Goal: Task Accomplishment & Management: Complete application form

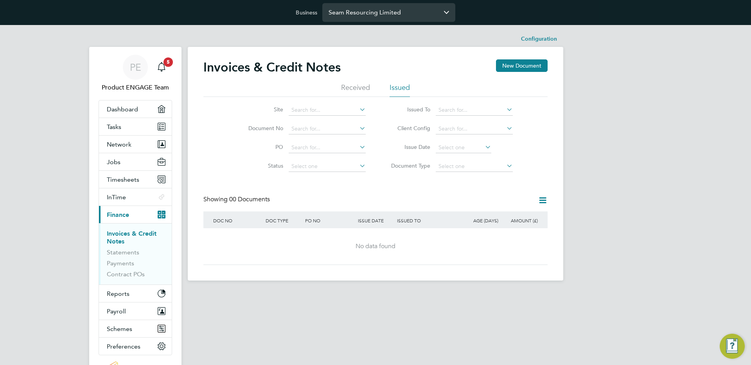
click at [394, 13] on input "Seam Resourcing Limited" at bounding box center [388, 12] width 133 height 18
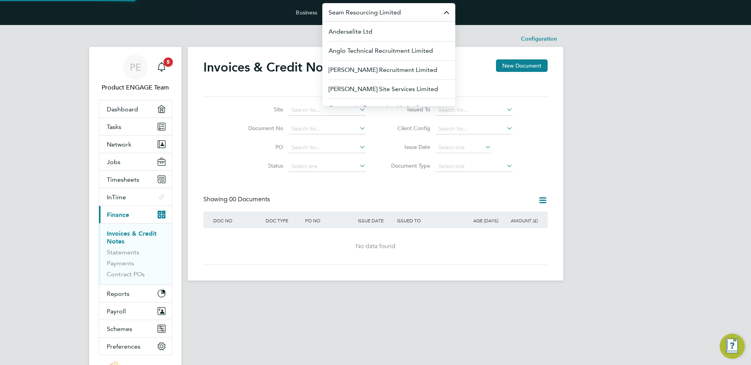
click at [394, 13] on input "Seam Resourcing Limited" at bounding box center [388, 12] width 133 height 18
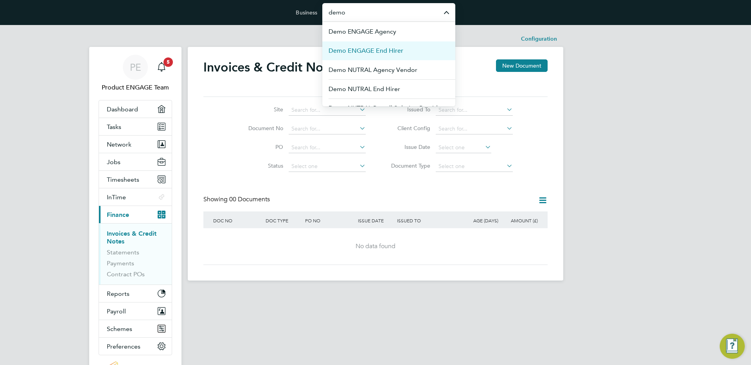
click at [416, 46] on li "Demo ENGAGE End Hirer" at bounding box center [388, 50] width 133 height 19
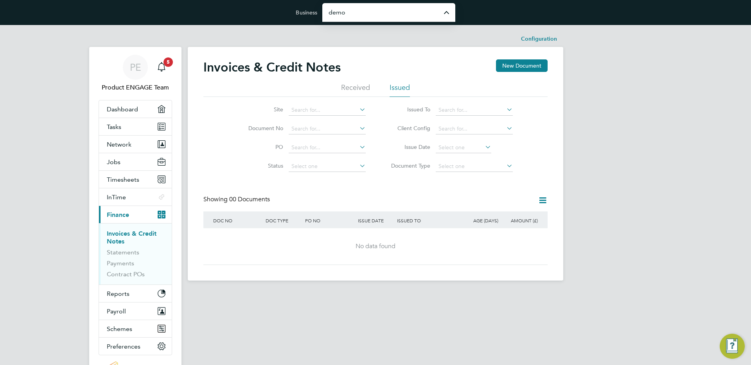
type input "Demo ENGAGE End Hirer"
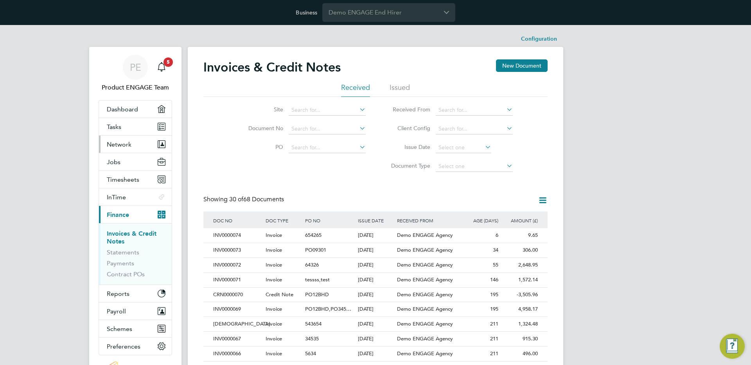
click at [121, 142] on span "Network" at bounding box center [119, 144] width 25 height 7
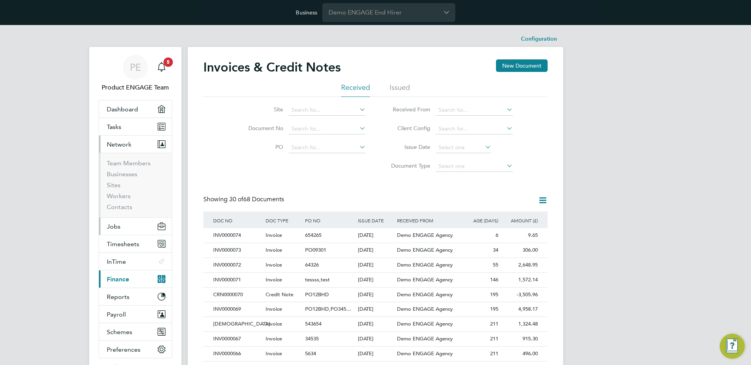
click at [119, 225] on span "Jobs" at bounding box center [114, 226] width 14 height 7
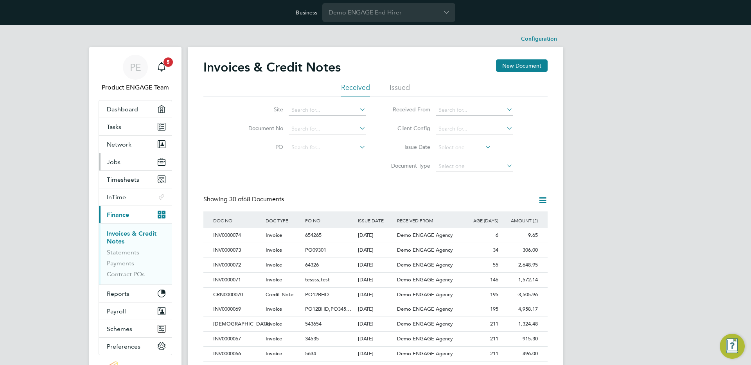
click at [124, 162] on button "Jobs" at bounding box center [135, 161] width 73 height 17
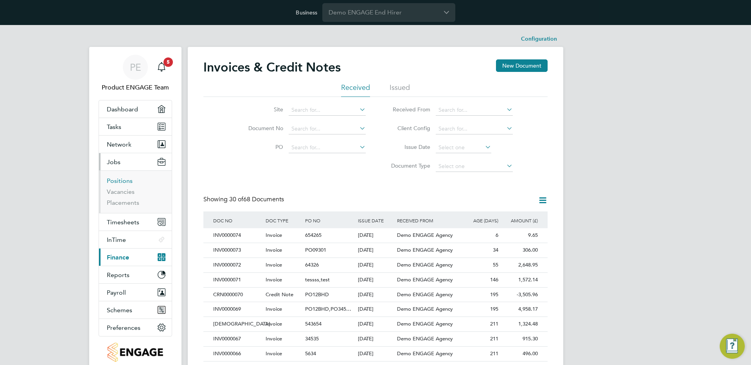
click at [123, 181] on link "Positions" at bounding box center [120, 180] width 26 height 7
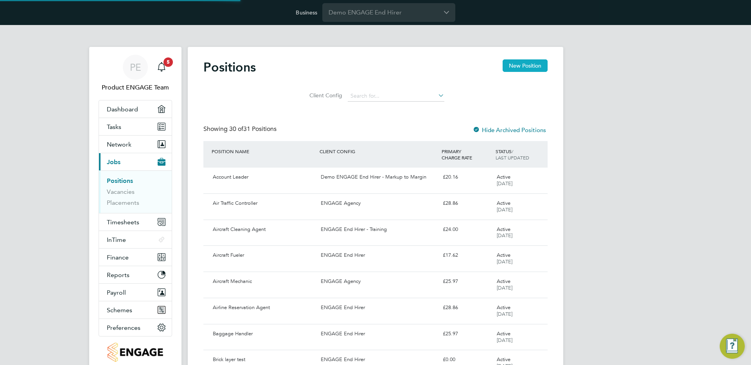
click at [522, 67] on button "New Position" at bounding box center [525, 65] width 45 height 13
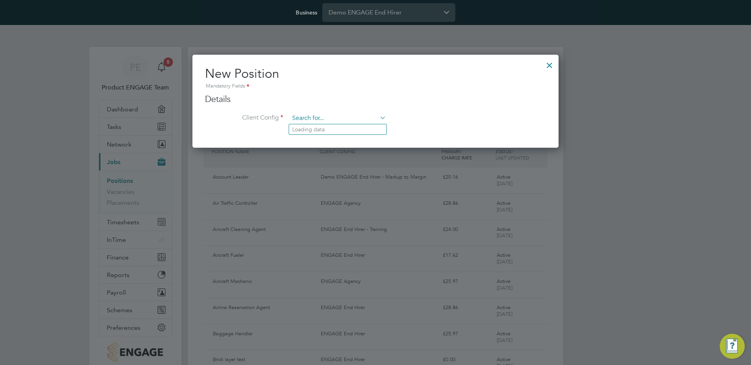
click at [327, 117] on input at bounding box center [338, 119] width 97 height 12
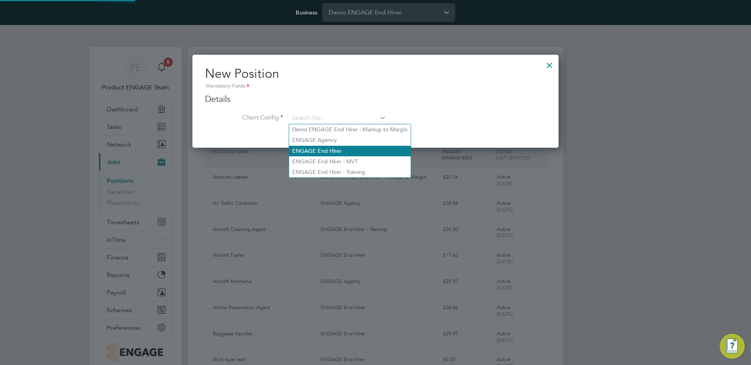
click at [324, 146] on li "ENGAGE End Hirer" at bounding box center [350, 151] width 122 height 11
type input "ENGAGE End Hirer"
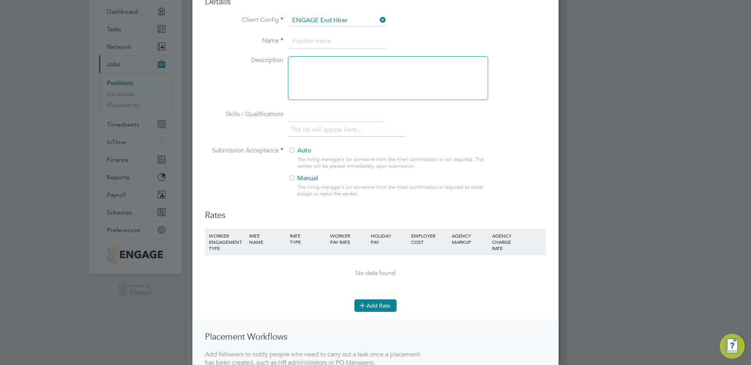
click at [373, 310] on button "Add Rate" at bounding box center [375, 306] width 42 height 13
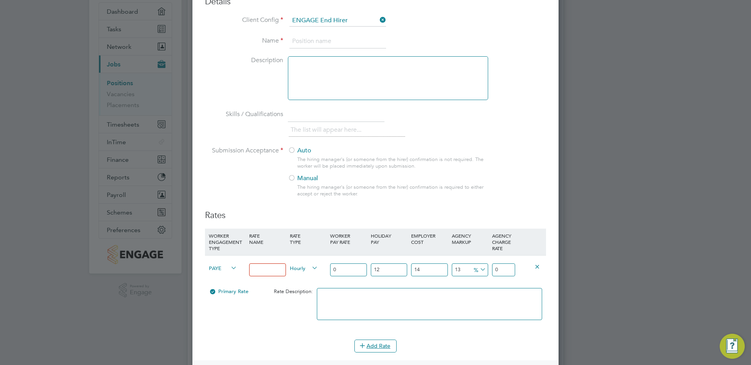
type input "bssic"
click at [349, 269] on input "0" at bounding box center [348, 270] width 36 height 13
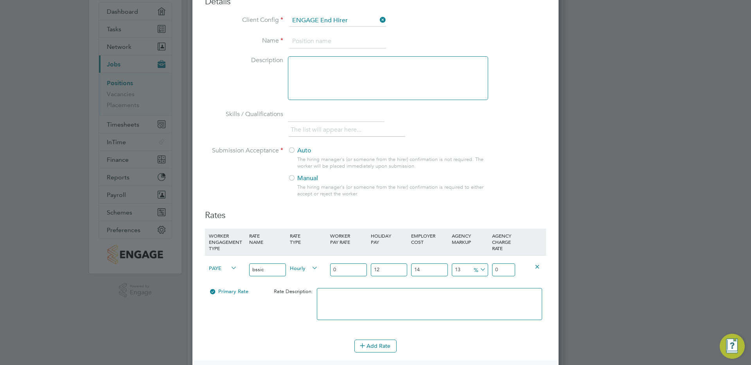
click at [349, 269] on input "0" at bounding box center [348, 270] width 36 height 13
type input "1"
type input "1.442784"
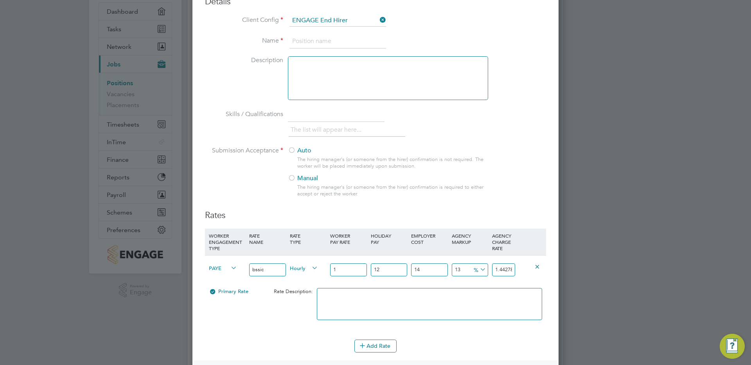
type input "10"
type input "14.42784"
type input "10"
click at [382, 272] on input "12" at bounding box center [389, 270] width 36 height 13
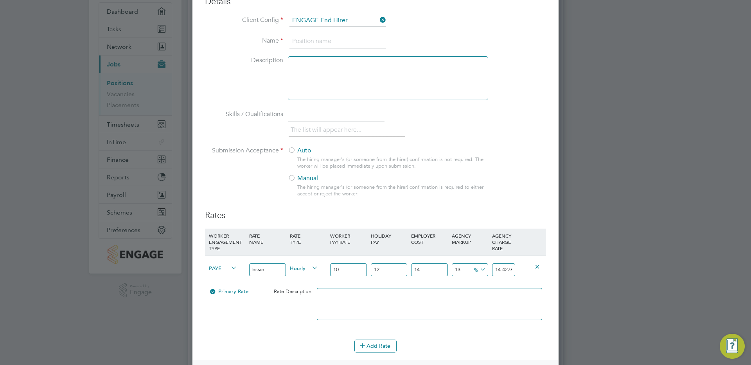
click at [382, 272] on input "12" at bounding box center [389, 270] width 36 height 13
type input "1"
type input "13.01082"
type input "10"
type input "14.1702"
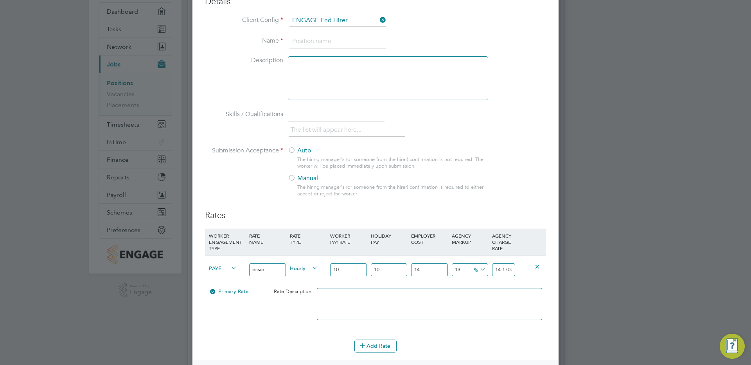
type input "1"
type input "13.01082"
type input "12"
type input "14.42784"
click at [433, 275] on input "14" at bounding box center [429, 270] width 36 height 13
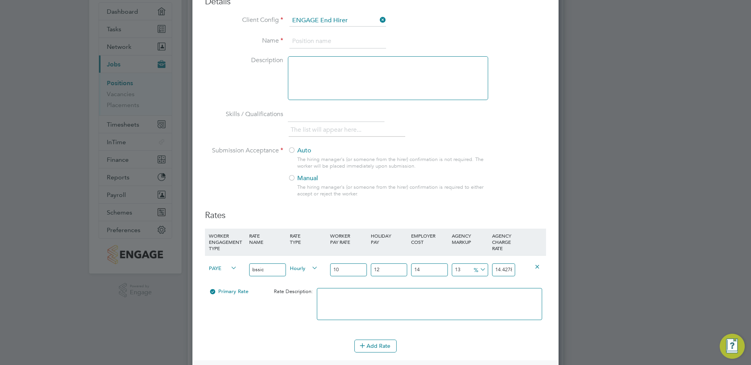
click at [433, 275] on input "14" at bounding box center [429, 270] width 36 height 13
click at [462, 273] on input "13" at bounding box center [470, 270] width 36 height 13
click at [507, 270] on input "14.42784" at bounding box center [503, 270] width 23 height 13
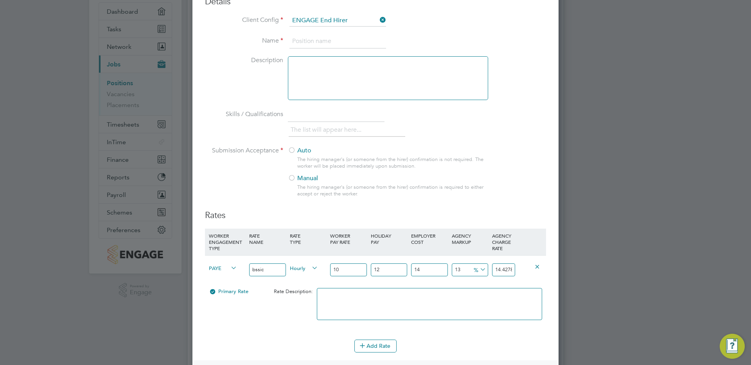
click at [507, 270] on input "14.42784" at bounding box center [503, 270] width 23 height 13
click at [340, 266] on input "10" at bounding box center [348, 270] width 36 height 13
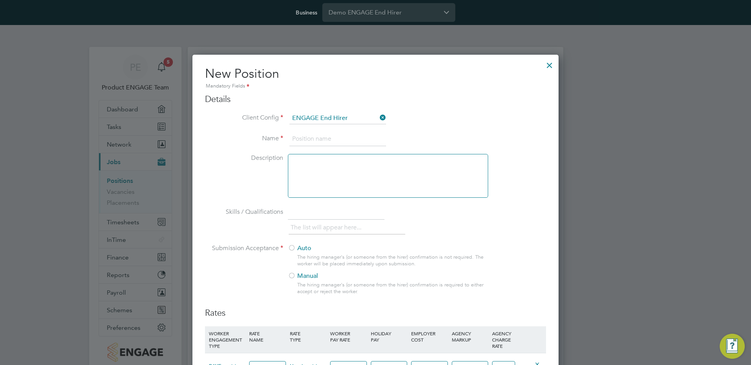
click at [549, 65] on div at bounding box center [550, 63] width 14 height 14
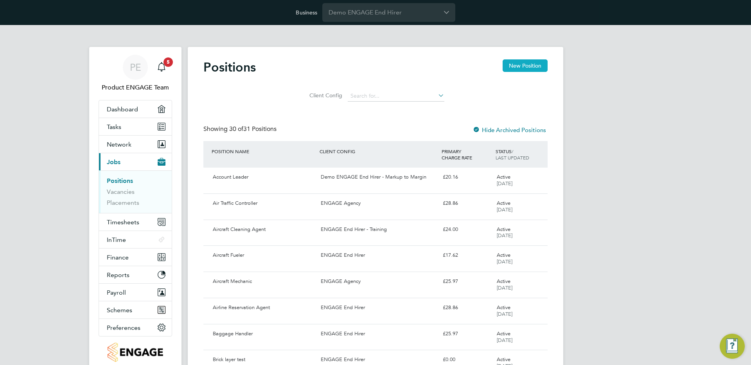
click at [523, 63] on button "New Position" at bounding box center [525, 65] width 45 height 13
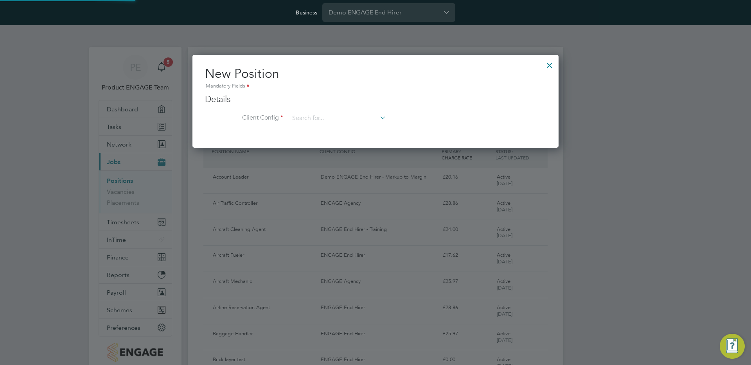
scroll to position [94, 367]
click at [358, 119] on input at bounding box center [338, 119] width 97 height 12
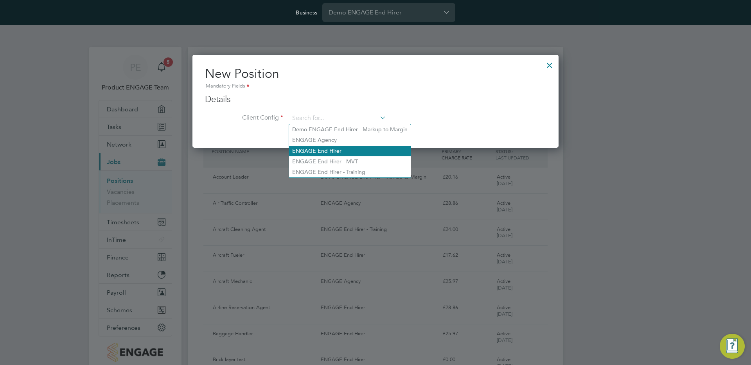
click at [334, 147] on li "ENGAGE End Hirer" at bounding box center [350, 151] width 122 height 11
type input "ENGAGE End Hirer"
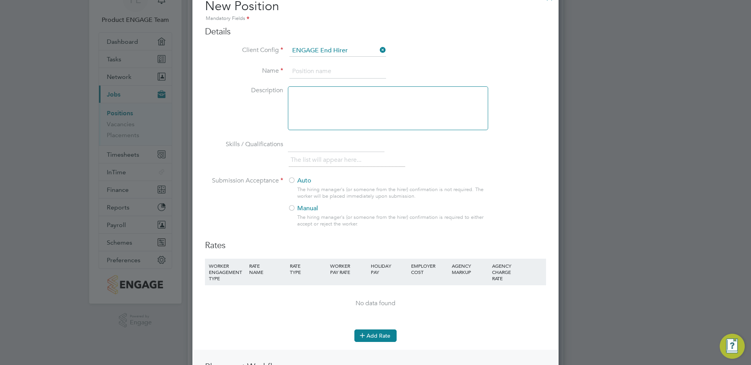
scroll to position [0, 0]
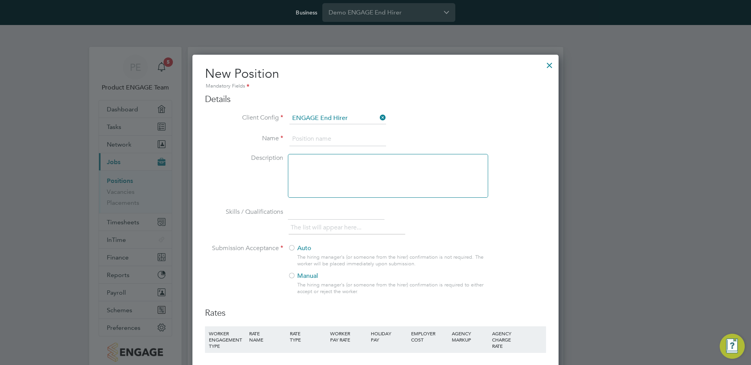
click at [550, 68] on div at bounding box center [550, 63] width 14 height 14
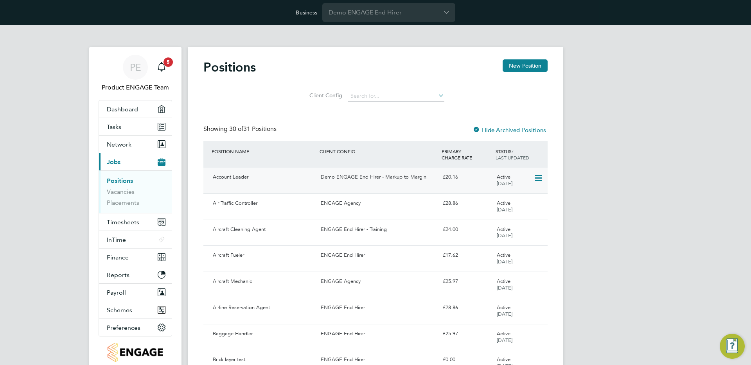
click at [539, 177] on icon at bounding box center [538, 178] width 8 height 9
click at [462, 176] on div "£20.16" at bounding box center [467, 177] width 54 height 13
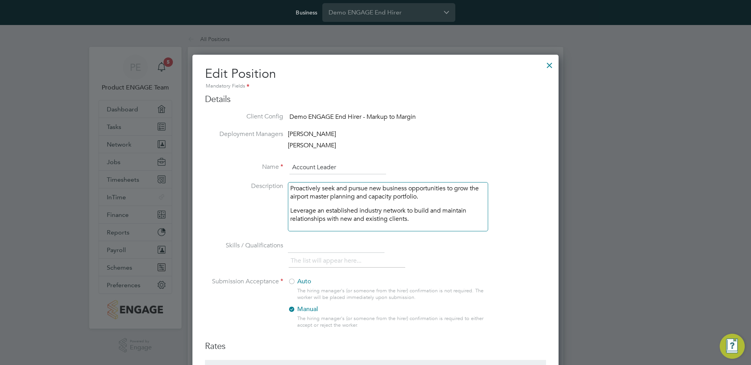
click at [549, 66] on div at bounding box center [550, 63] width 14 height 14
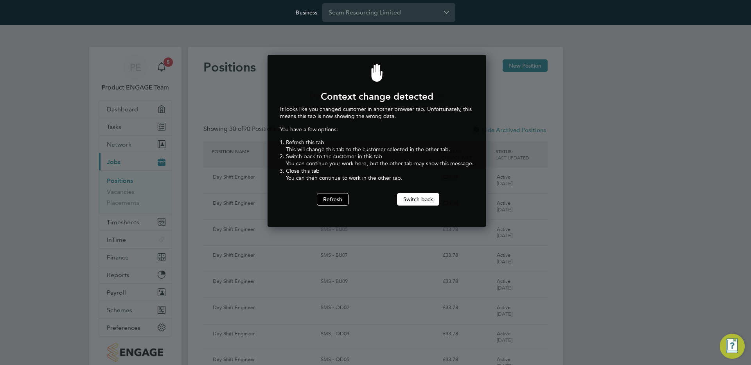
scroll to position [173, 216]
click at [329, 200] on button "Refresh" at bounding box center [333, 199] width 32 height 13
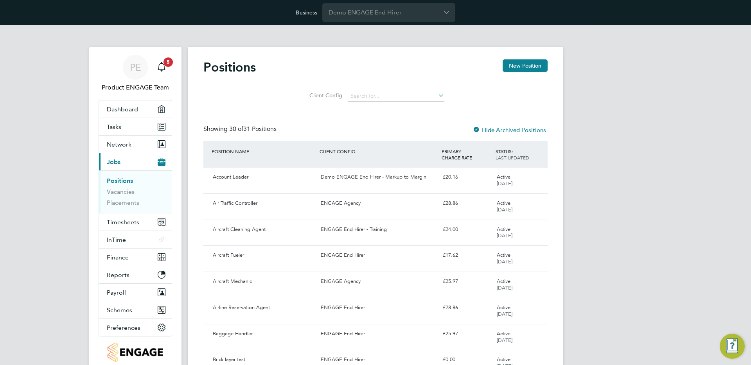
click at [117, 176] on ul "Positions Vacancies Placements" at bounding box center [135, 192] width 73 height 43
click at [115, 179] on link "Positions" at bounding box center [120, 180] width 26 height 7
click at [478, 176] on div "£20.16" at bounding box center [467, 177] width 54 height 13
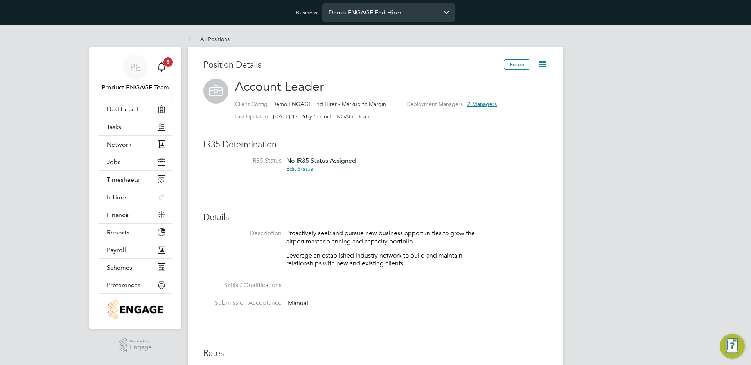
click at [387, 20] on input "Demo ENGAGE End Hirer" at bounding box center [388, 12] width 133 height 18
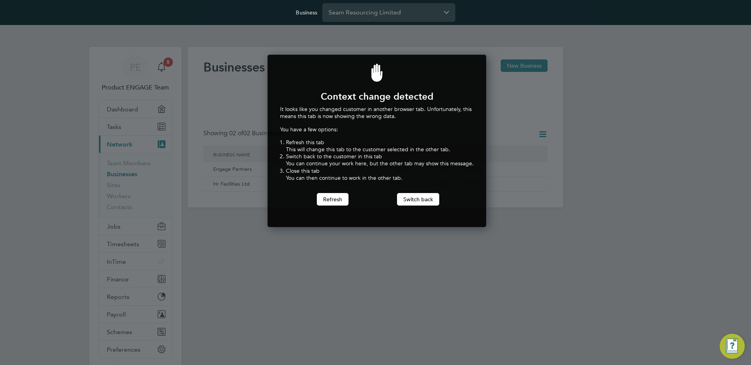
scroll to position [173, 216]
